Goal: Information Seeking & Learning: Learn about a topic

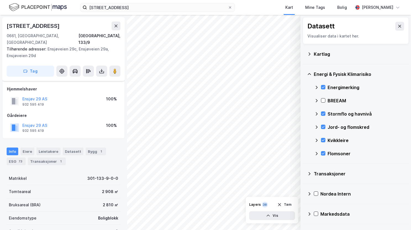
scroll to position [55, 0]
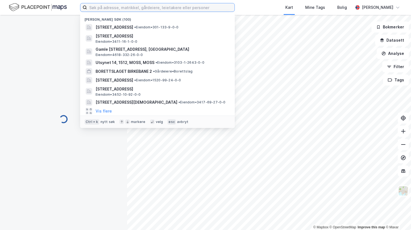
click at [128, 7] on input at bounding box center [161, 7] width 148 height 8
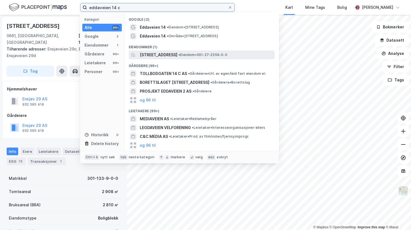
type input "eddaveien 14 c"
click at [174, 54] on span "[STREET_ADDRESS]" at bounding box center [159, 55] width 38 height 7
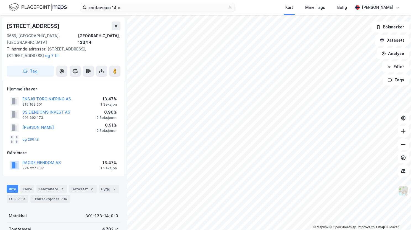
click at [194, 3] on label "eddaveien 14 c" at bounding box center [157, 7] width 155 height 9
click at [194, 3] on input "eddaveien 14 c" at bounding box center [157, 7] width 141 height 8
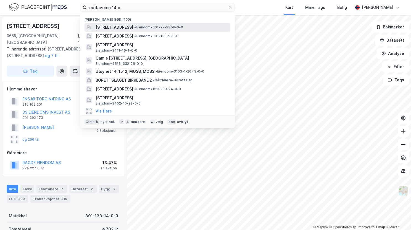
click at [170, 27] on span "• Eiendom • 301-27-2359-0-0" at bounding box center [158, 27] width 49 height 4
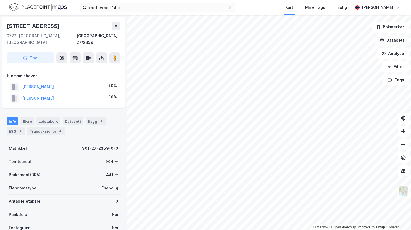
click at [389, 40] on button "Datasett" at bounding box center [392, 40] width 34 height 11
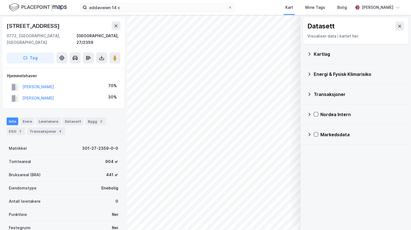
click at [309, 54] on icon at bounding box center [309, 54] width 4 height 4
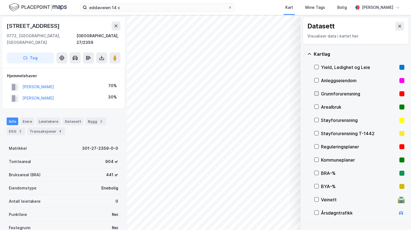
click at [316, 93] on icon at bounding box center [317, 94] width 4 height 4
click at [309, 54] on icon at bounding box center [309, 54] width 4 height 4
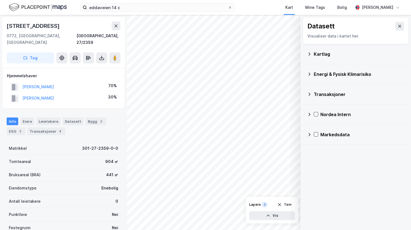
click at [309, 75] on icon at bounding box center [309, 74] width 4 height 4
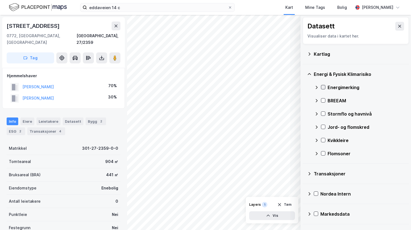
click at [324, 85] on icon at bounding box center [323, 87] width 4 height 4
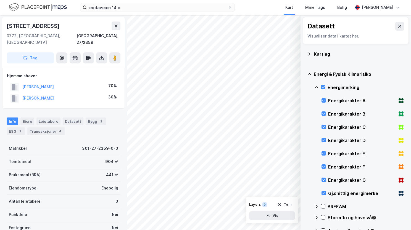
click at [312, 73] on div "Energi & Fysisk Klimarisiko" at bounding box center [355, 74] width 97 height 13
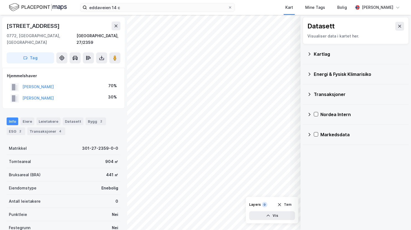
click at [311, 73] on icon at bounding box center [309, 74] width 4 height 4
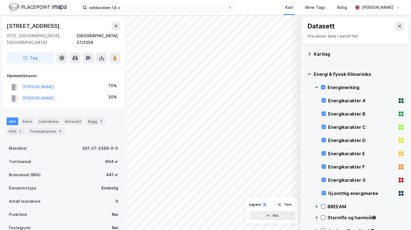
scroll to position [102, 0]
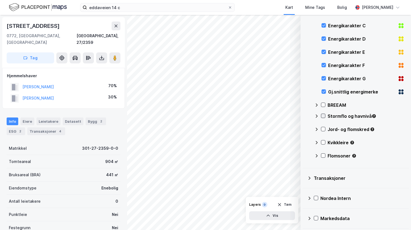
click at [323, 115] on icon at bounding box center [323, 116] width 4 height 4
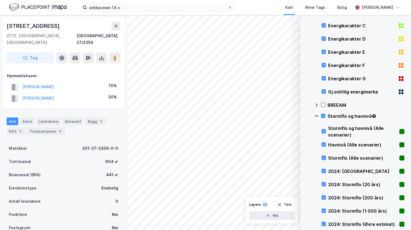
click at [317, 115] on icon at bounding box center [316, 116] width 4 height 4
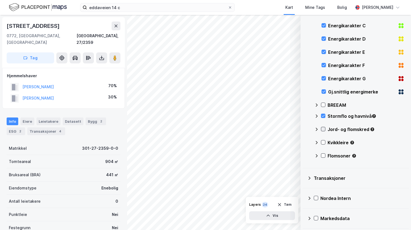
click at [324, 129] on icon at bounding box center [323, 129] width 3 height 2
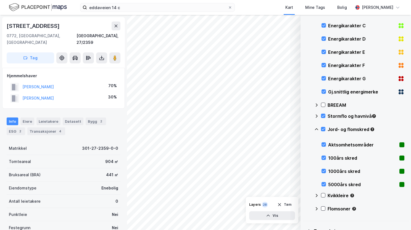
click at [316, 130] on icon at bounding box center [316, 129] width 4 height 4
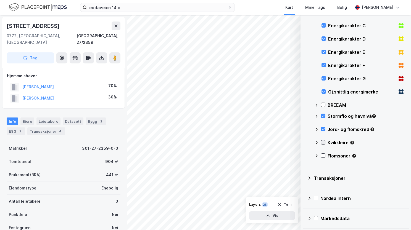
click at [323, 142] on icon at bounding box center [323, 143] width 3 height 2
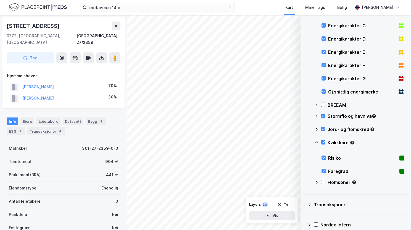
click at [316, 141] on icon at bounding box center [316, 143] width 4 height 4
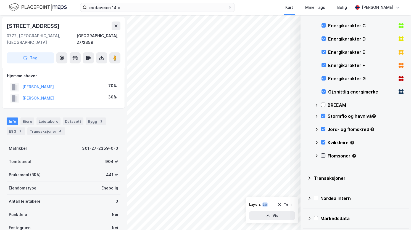
click at [324, 154] on icon at bounding box center [323, 156] width 4 height 4
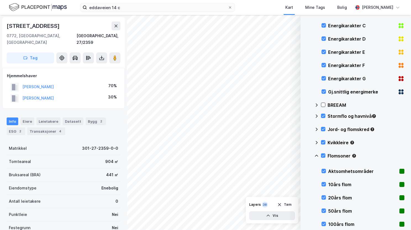
click at [316, 154] on icon at bounding box center [316, 156] width 4 height 4
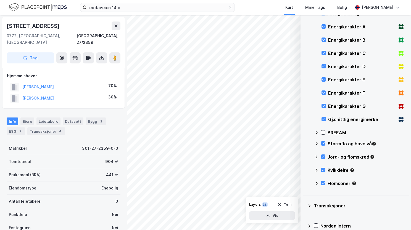
scroll to position [19, 0]
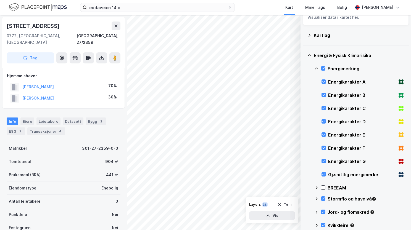
click at [317, 68] on icon at bounding box center [316, 69] width 4 height 4
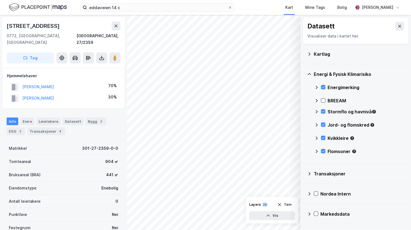
scroll to position [0, 0]
